Goal: Communication & Community: Answer question/provide support

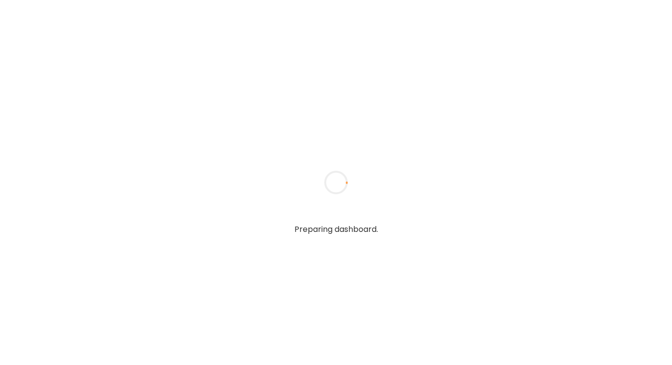
type textarea "**********"
type input "**********"
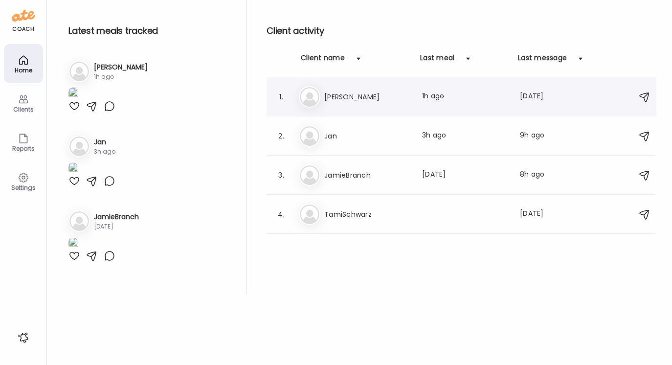
click at [347, 99] on h3 "[PERSON_NAME]" at bounding box center [367, 97] width 86 height 12
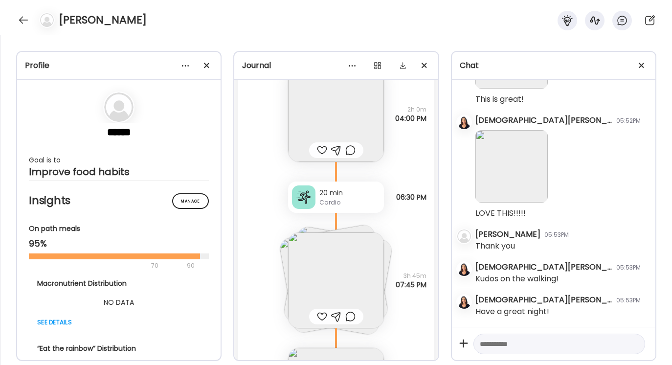
scroll to position [3058, 0]
click at [356, 272] on img at bounding box center [336, 280] width 96 height 96
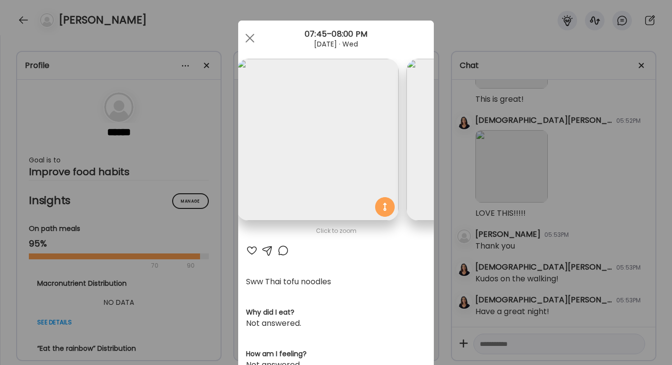
scroll to position [0, 0]
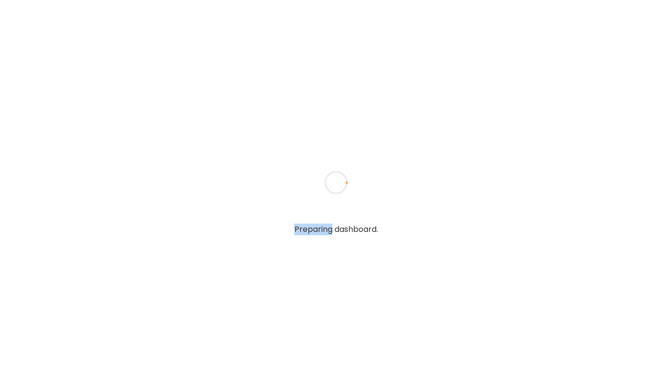
type textarea "**********"
type input "**********"
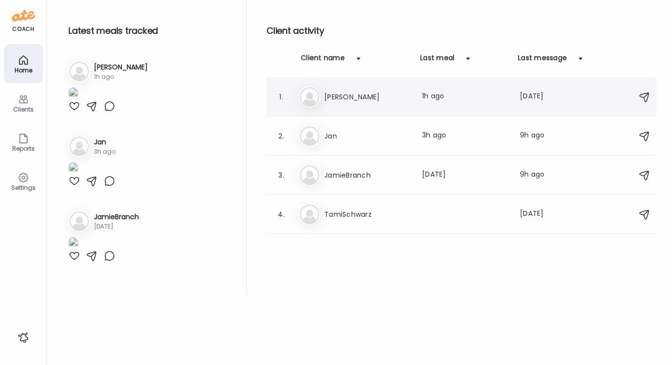
click at [350, 98] on h3 "[PERSON_NAME]" at bounding box center [367, 97] width 86 height 12
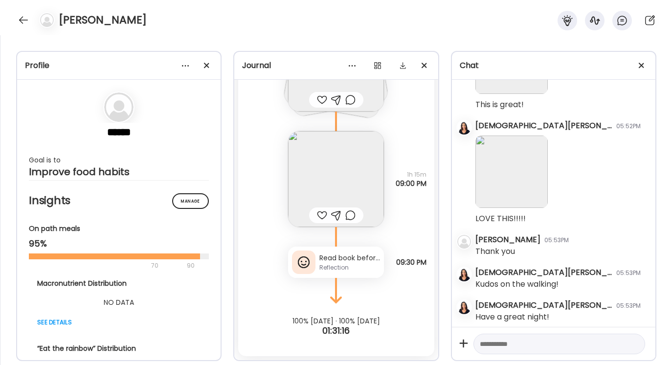
scroll to position [2123, 0]
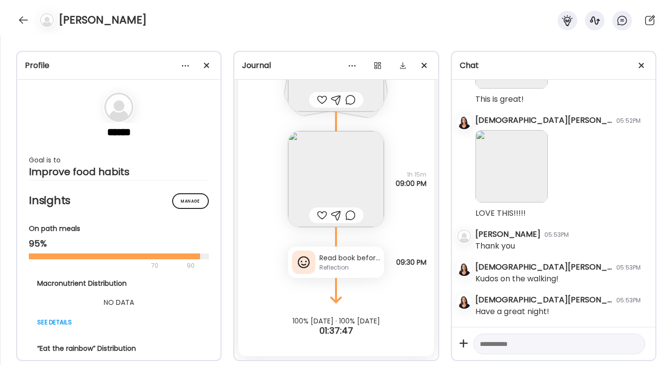
click at [346, 269] on div "Reflection" at bounding box center [349, 267] width 61 height 9
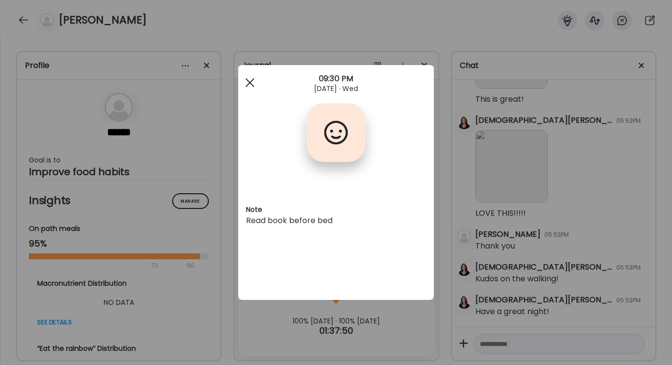
click at [248, 80] on div at bounding box center [250, 83] width 20 height 20
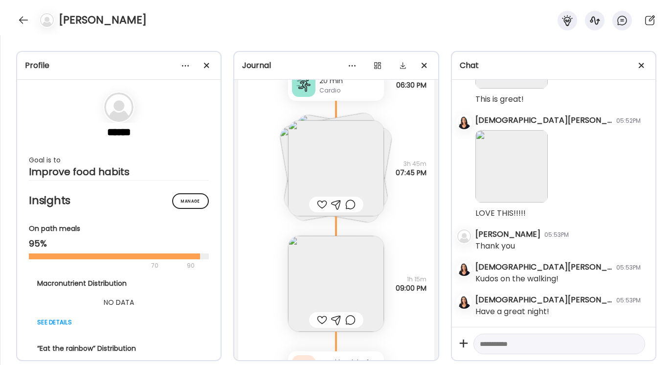
scroll to position [3162, 0]
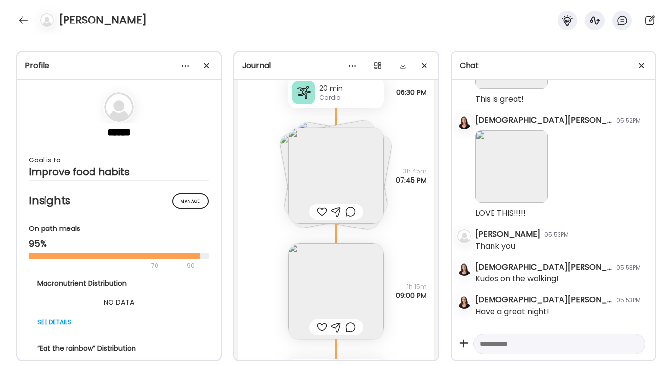
click at [350, 190] on img at bounding box center [336, 176] width 96 height 96
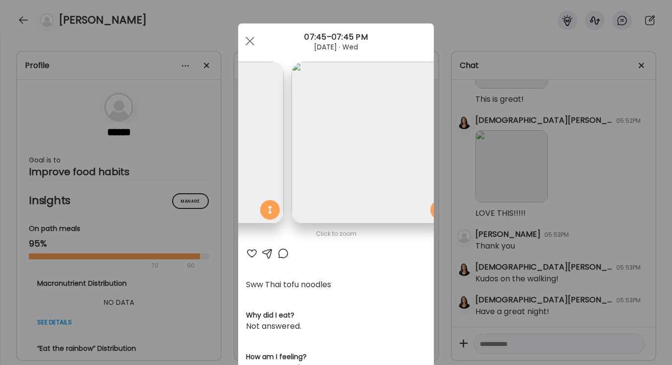
scroll to position [0, 329]
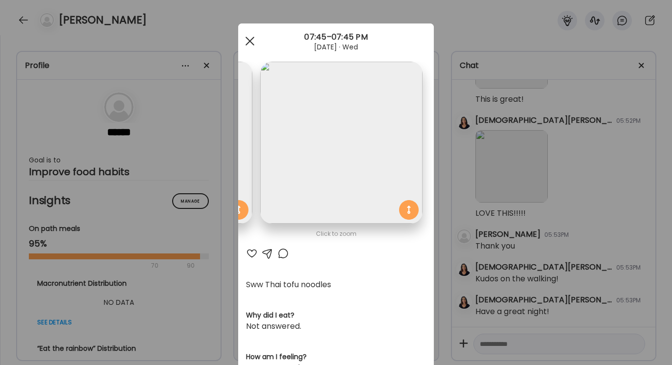
click at [249, 41] on span at bounding box center [249, 41] width 9 height 9
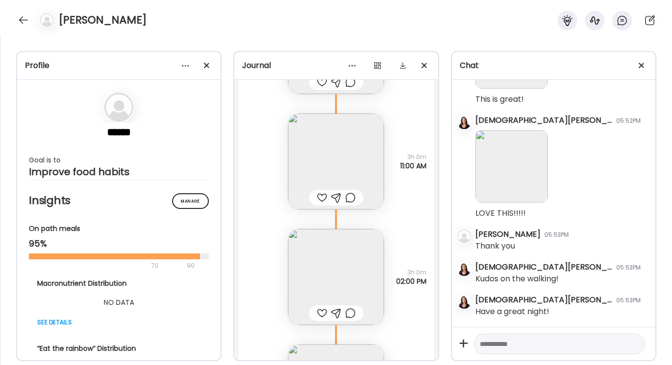
scroll to position [2778, 0]
click at [339, 151] on img at bounding box center [336, 162] width 96 height 96
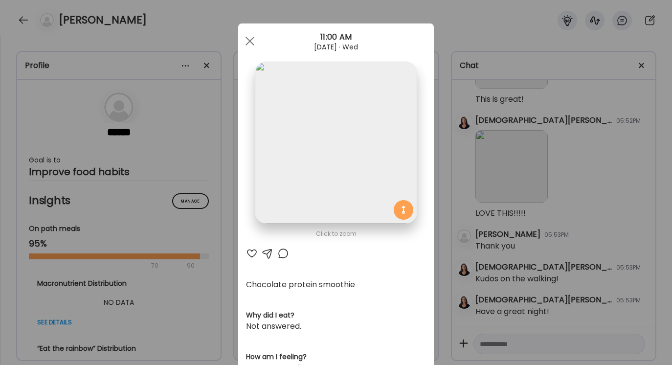
click at [266, 253] on div at bounding box center [268, 253] width 12 height 12
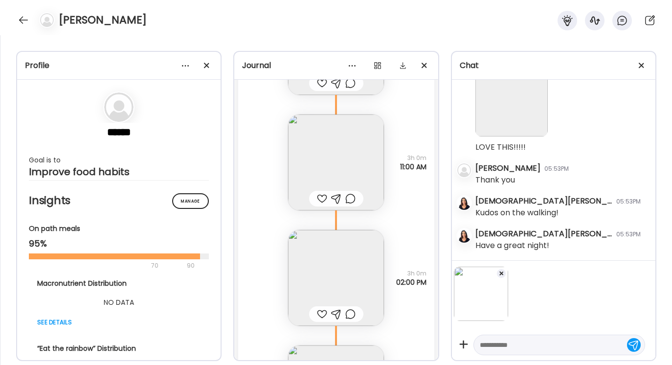
click at [481, 342] on textarea at bounding box center [550, 345] width 141 height 12
type textarea "**********"
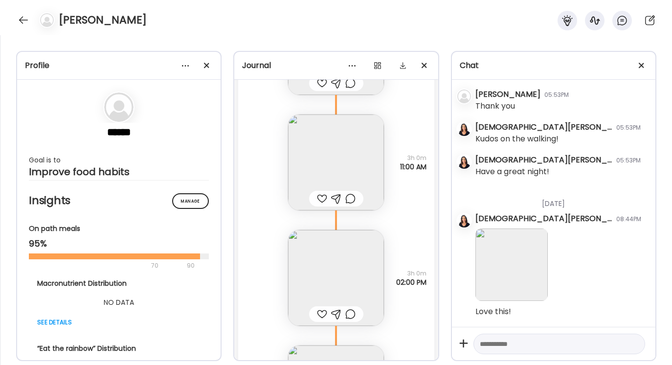
scroll to position [2264, 0]
click at [341, 273] on img at bounding box center [336, 278] width 96 height 96
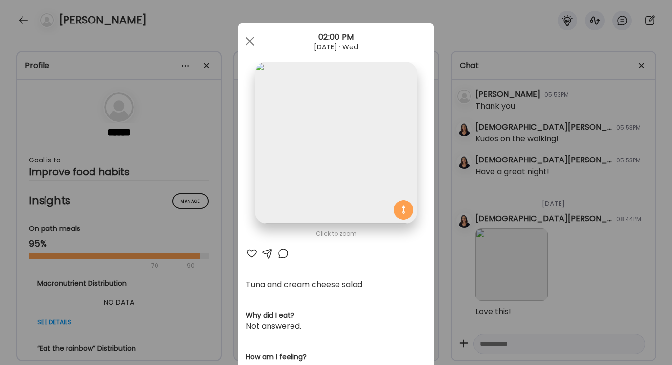
click at [268, 253] on div at bounding box center [268, 253] width 12 height 12
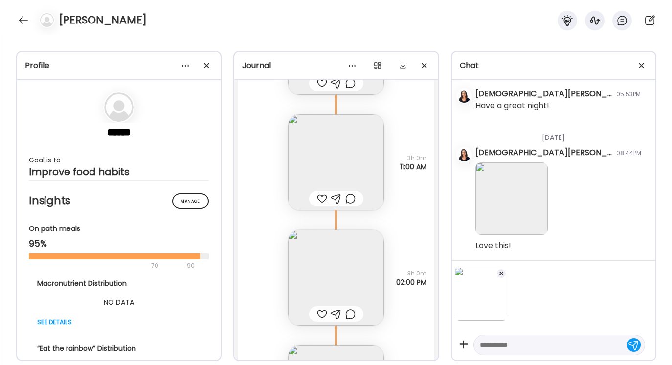
click at [484, 340] on textarea at bounding box center [550, 345] width 141 height 12
click at [479, 343] on div at bounding box center [559, 344] width 172 height 21
click at [484, 346] on textarea at bounding box center [550, 345] width 141 height 12
type textarea "*****"
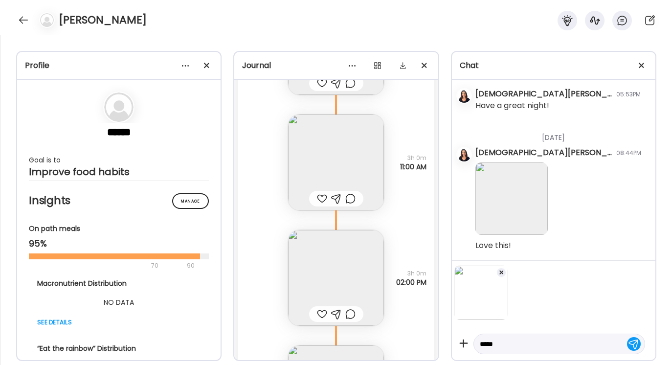
click at [638, 342] on div at bounding box center [634, 344] width 14 height 14
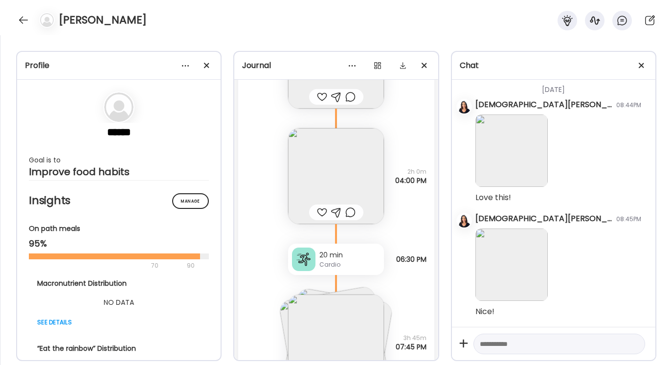
scroll to position [2997, 0]
click at [338, 180] on img at bounding box center [336, 174] width 96 height 96
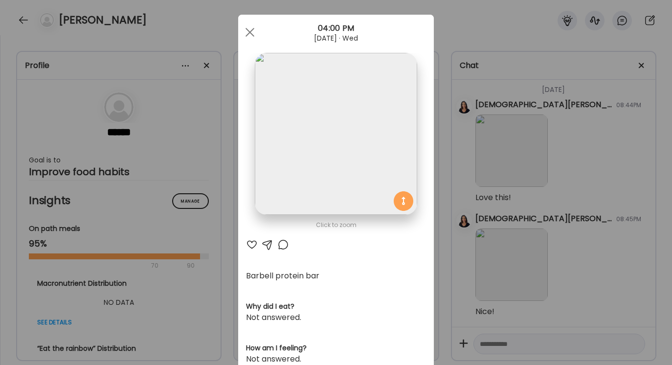
scroll to position [6, 0]
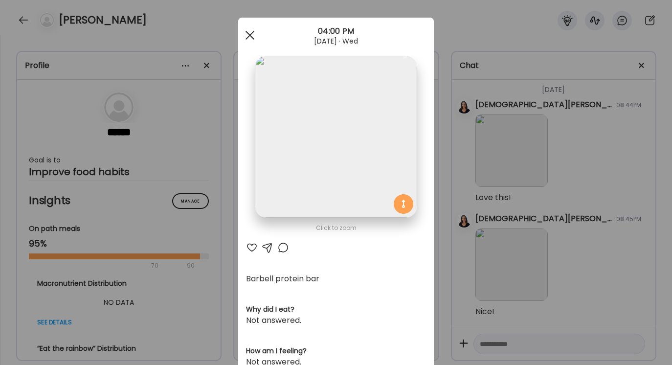
click at [250, 37] on div at bounding box center [250, 35] width 20 height 20
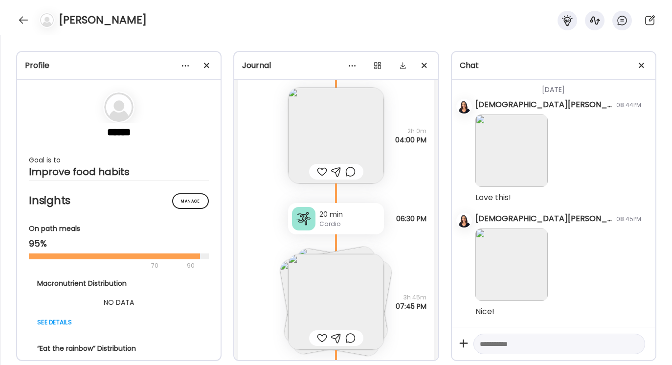
scroll to position [3037, 0]
click at [334, 222] on div "Cardio" at bounding box center [349, 222] width 61 height 9
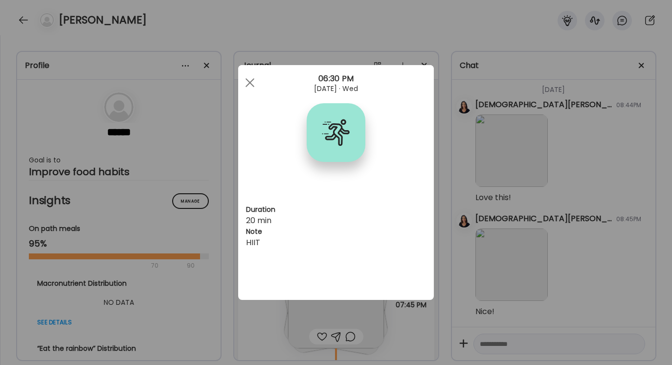
scroll to position [0, 0]
click at [249, 81] on div at bounding box center [250, 83] width 20 height 20
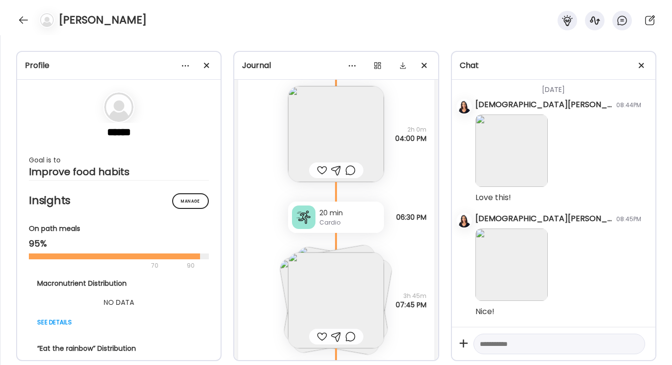
click at [487, 341] on textarea at bounding box center [550, 344] width 141 height 12
type textarea "**********"
click at [637, 345] on div at bounding box center [634, 344] width 14 height 14
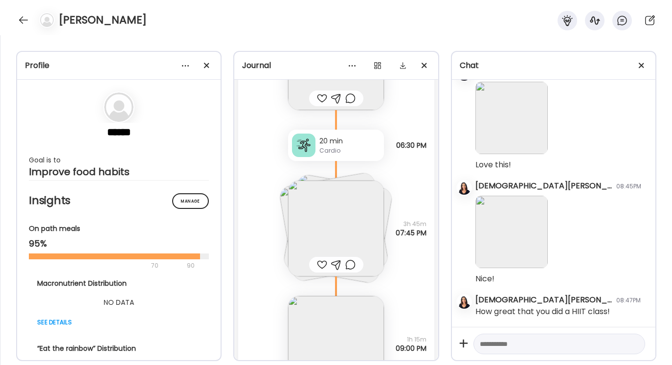
scroll to position [3111, 0]
click at [348, 226] on img at bounding box center [336, 227] width 96 height 96
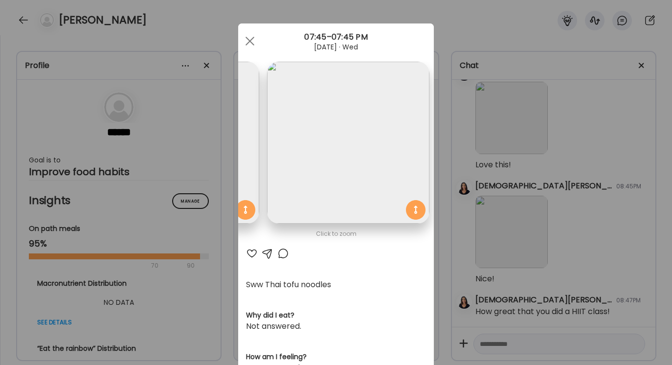
scroll to position [0, 329]
click at [248, 44] on div at bounding box center [250, 41] width 20 height 20
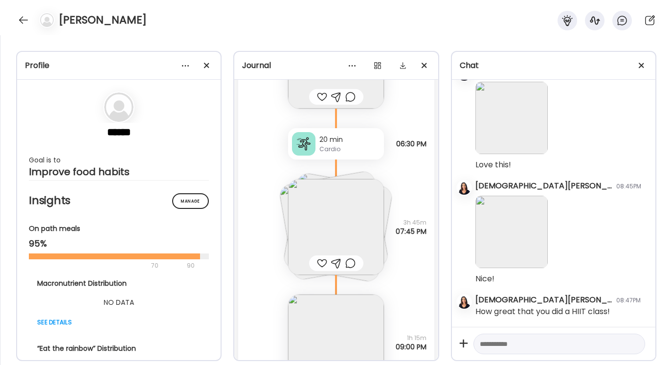
click at [484, 344] on textarea at bounding box center [550, 344] width 141 height 12
click at [337, 262] on div at bounding box center [336, 263] width 10 height 12
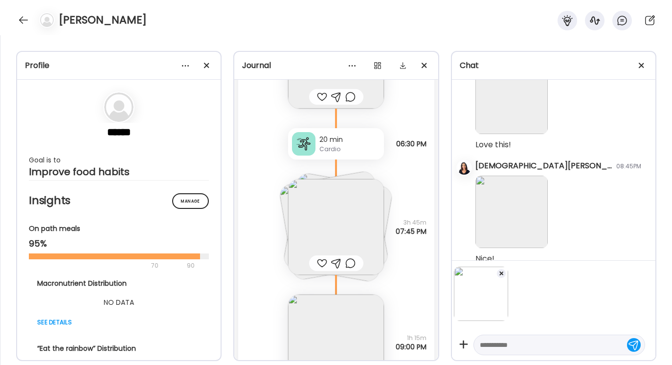
scroll to position [2473, 0]
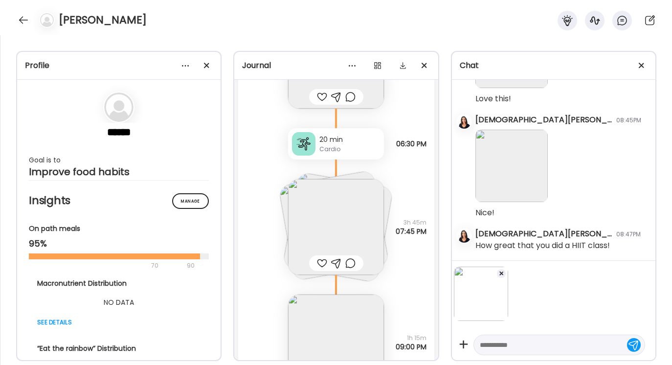
click at [500, 273] on span at bounding box center [501, 273] width 4 height 4
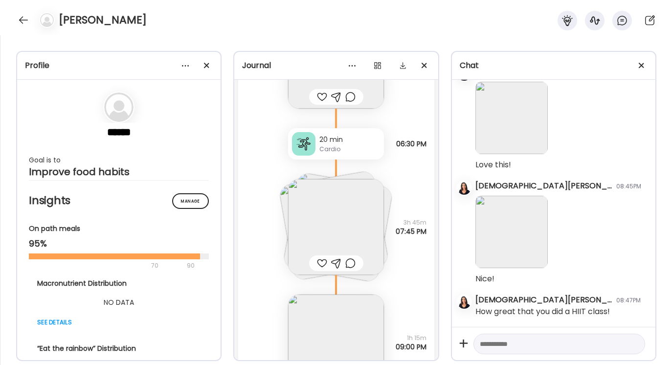
scroll to position [2411, 0]
click at [484, 342] on textarea at bounding box center [550, 344] width 141 height 12
type textarea "*"
drag, startPoint x: 480, startPoint y: 336, endPoint x: 567, endPoint y: 360, distance: 90.8
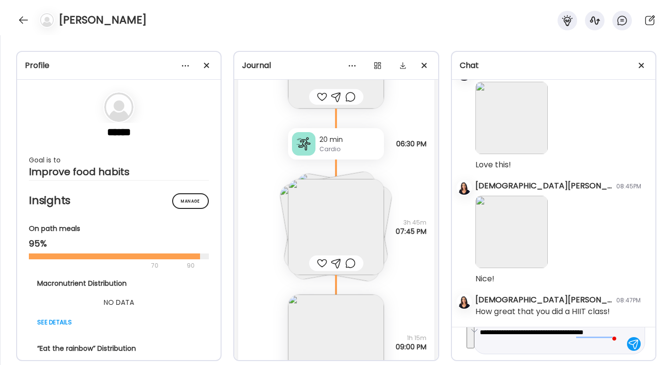
click at [567, 360] on div "Chat [DATE] - [DATE] [DEMOGRAPHIC_DATA][PERSON_NAME] 08:50AM Hi [PERSON_NAME], …" at bounding box center [553, 206] width 205 height 310
click at [473, 337] on button "See rewrite suggestions" at bounding box center [471, 331] width 8 height 33
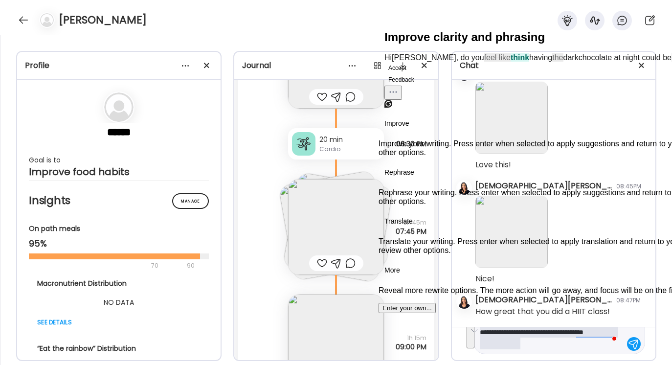
click at [407, 74] on button "Accept" at bounding box center [397, 68] width 26 height 12
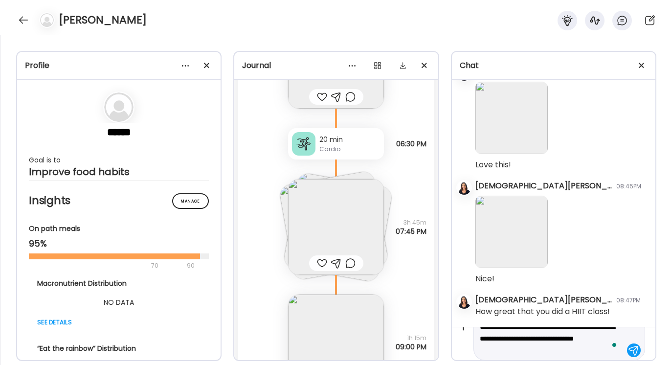
scroll to position [20, 0]
type textarea "**********"
click at [629, 344] on div at bounding box center [634, 347] width 14 height 14
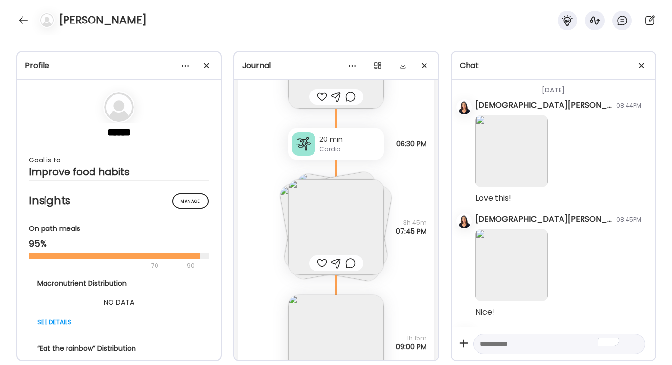
scroll to position [2467, 0]
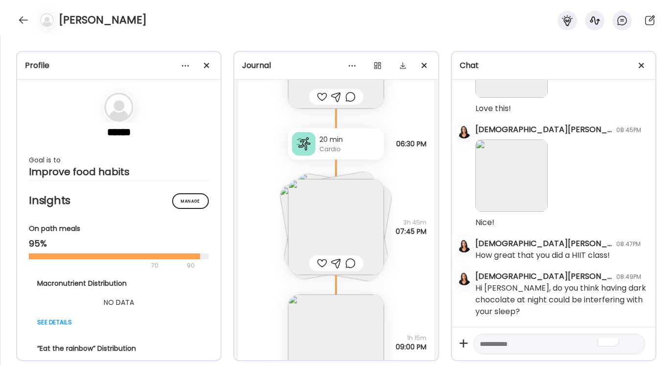
click at [485, 341] on textarea "To enrich screen reader interactions, please activate Accessibility in Grammarl…" at bounding box center [550, 344] width 141 height 12
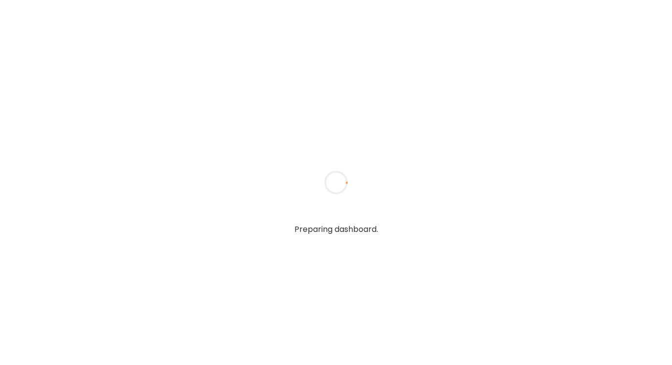
type textarea "**********"
type input "**********"
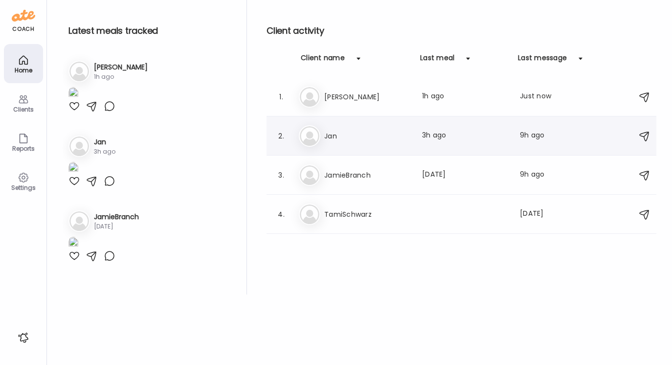
click at [325, 134] on h3 "Jan" at bounding box center [367, 136] width 86 height 12
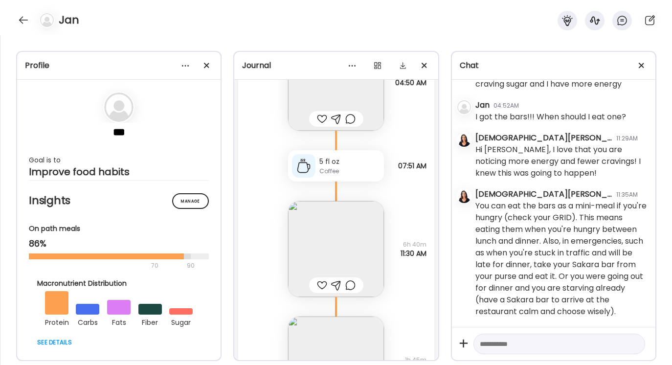
scroll to position [6237, 0]
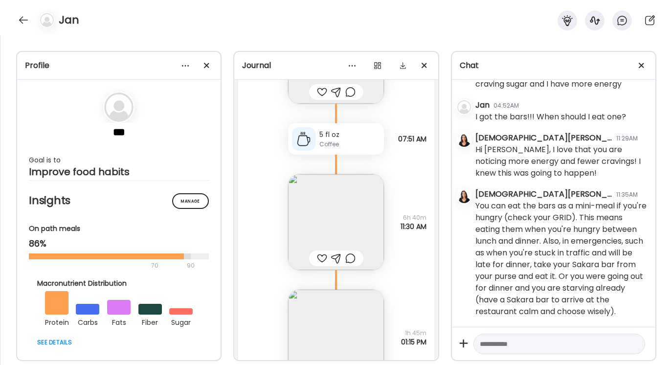
click at [348, 220] on img at bounding box center [336, 222] width 96 height 96
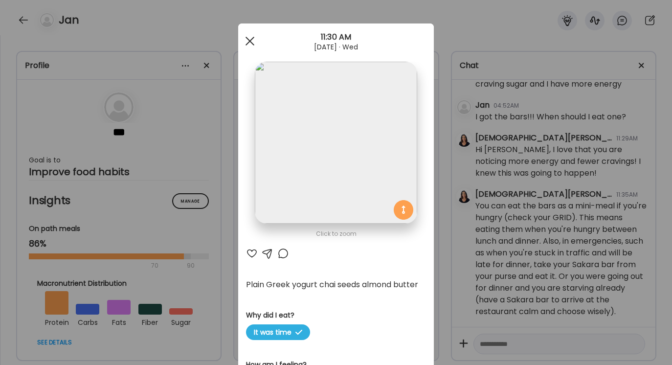
click at [251, 38] on div at bounding box center [250, 41] width 20 height 20
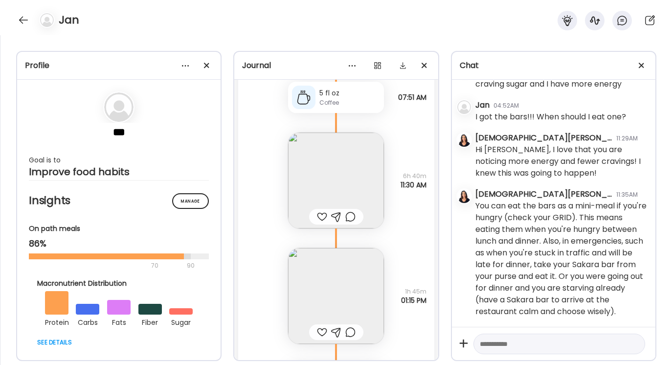
scroll to position [6286, 0]
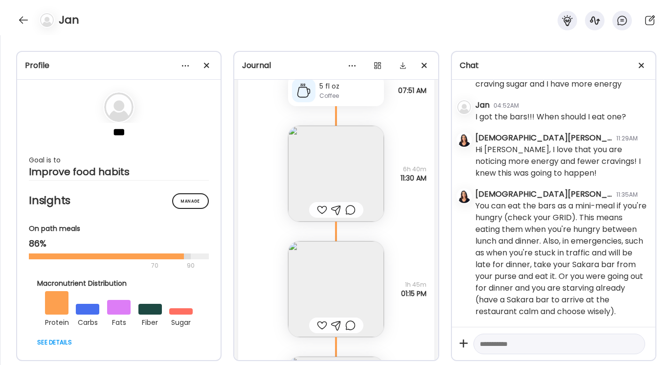
click at [323, 284] on img at bounding box center [336, 289] width 96 height 96
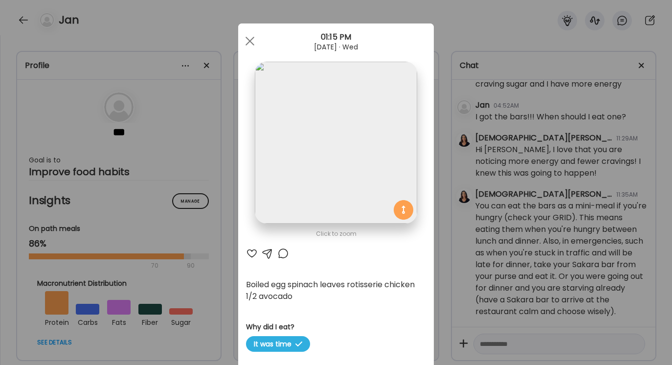
click at [267, 252] on div at bounding box center [268, 253] width 12 height 12
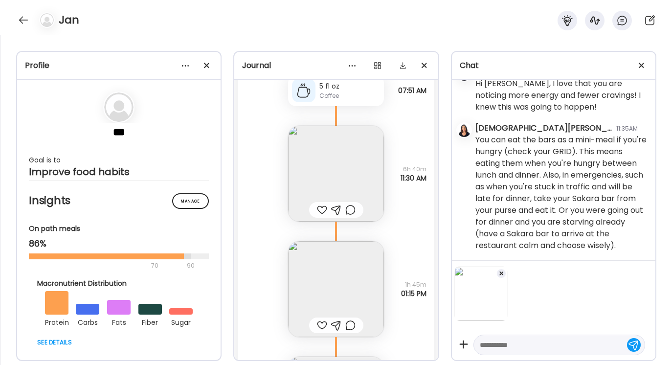
click at [481, 343] on textarea at bounding box center [550, 345] width 141 height 12
type textarea "**********"
click at [634, 347] on div at bounding box center [634, 344] width 14 height 14
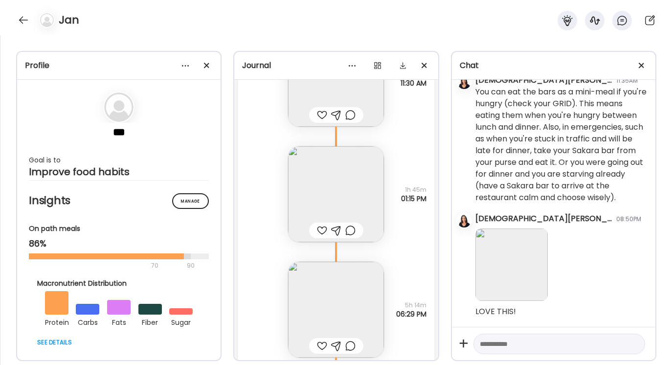
scroll to position [6391, 0]
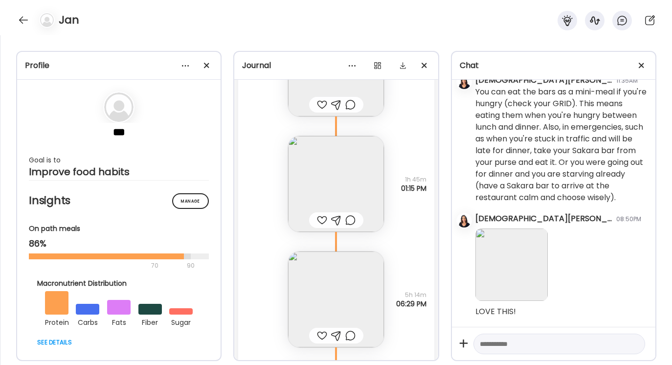
click at [350, 294] on img at bounding box center [336, 299] width 96 height 96
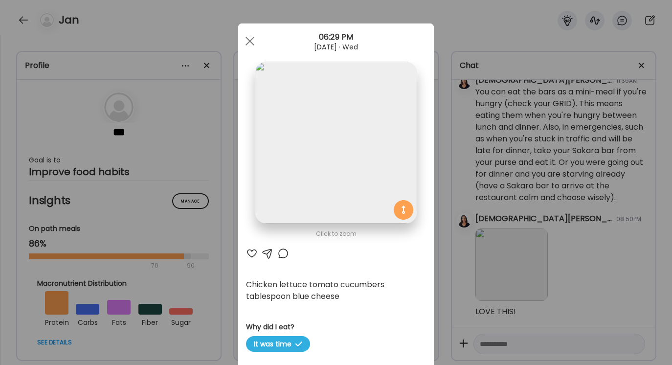
click at [267, 253] on div at bounding box center [268, 253] width 12 height 12
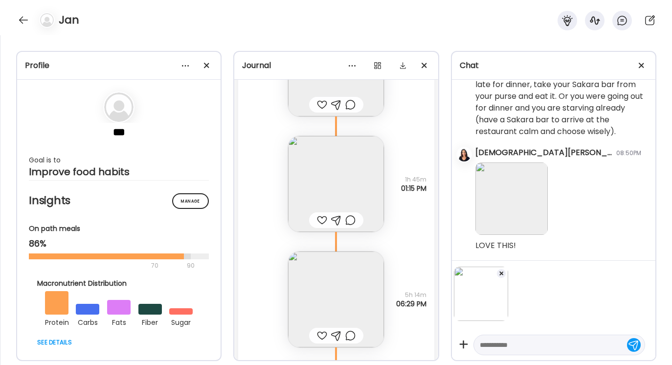
click at [482, 347] on textarea at bounding box center [550, 345] width 141 height 12
type textarea "**********"
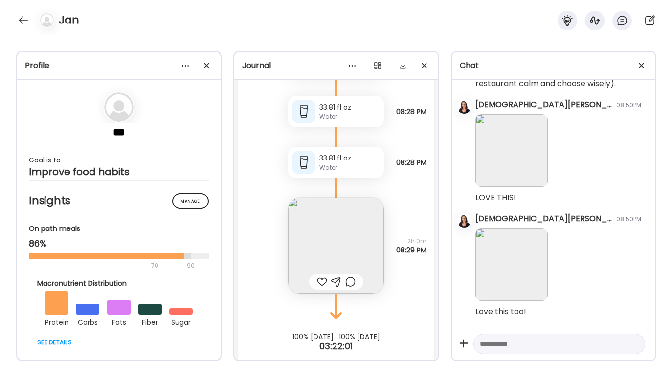
scroll to position [6728, 0]
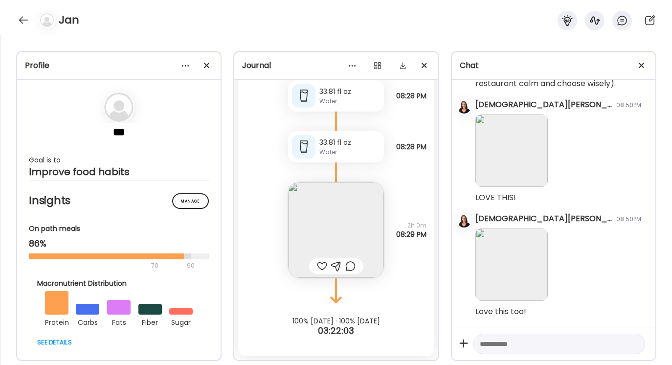
click at [485, 341] on textarea at bounding box center [550, 344] width 141 height 12
type textarea "**********"
click at [632, 344] on div at bounding box center [634, 344] width 14 height 14
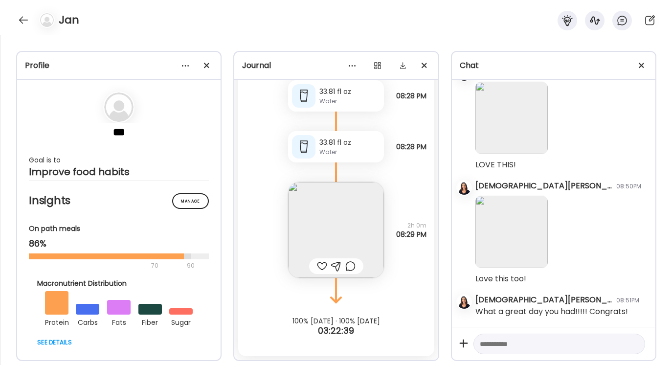
scroll to position [4342, 0]
